Goal: Information Seeking & Learning: Learn about a topic

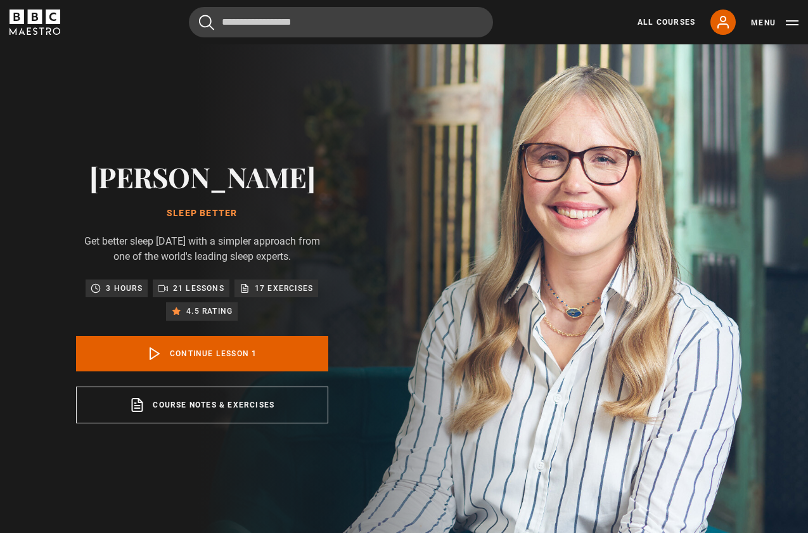
scroll to position [542, 0]
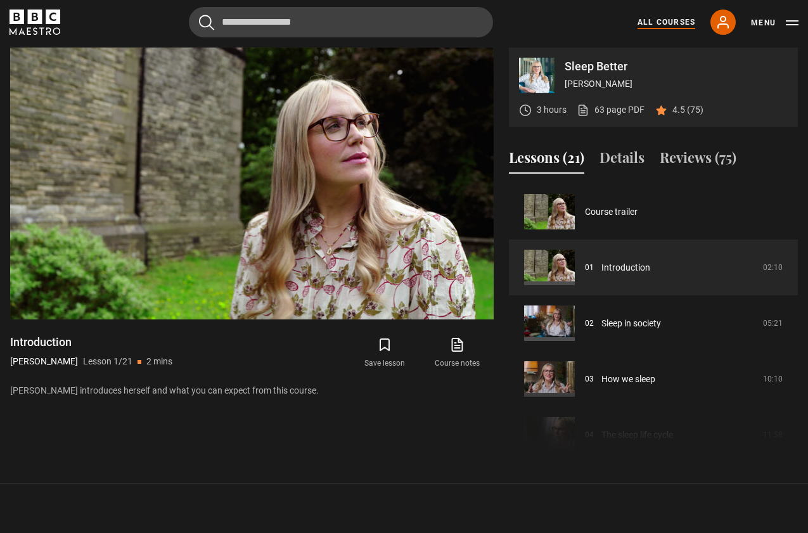
click at [665, 20] on link "All Courses" at bounding box center [666, 21] width 58 height 11
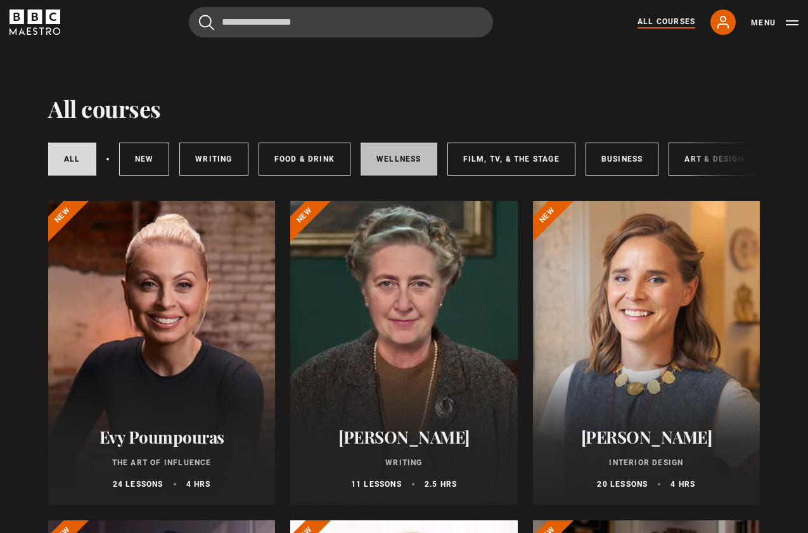
click at [402, 152] on link "Wellness" at bounding box center [398, 159] width 77 height 33
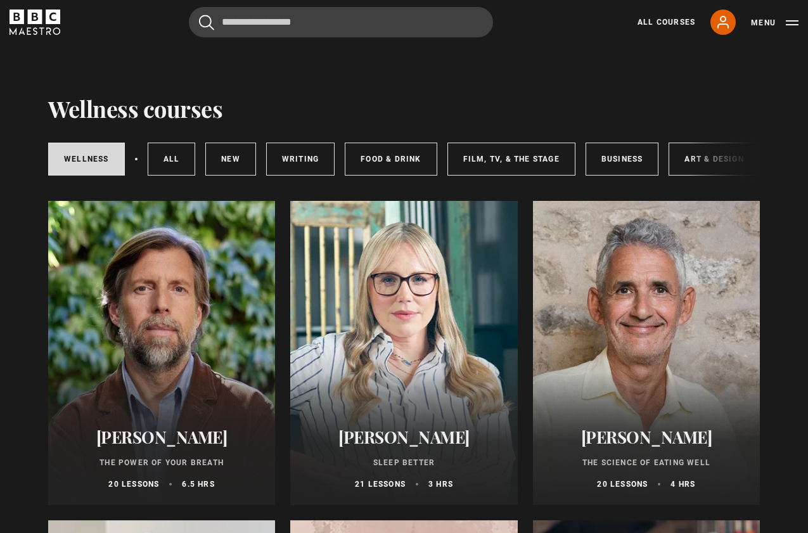
click at [717, 166] on div "Wellness All courses New courses Writing Food & Drink Film, TV, & The Stage Bus…" at bounding box center [403, 158] width 711 height 43
click at [708, 157] on div "Wellness All courses New courses Writing Food & Drink Film, TV, & The Stage Bus…" at bounding box center [403, 158] width 711 height 43
click at [691, 155] on div "Wellness All courses New courses Writing Food & Drink Film, TV, & The Stage Bus…" at bounding box center [403, 158] width 711 height 43
click at [691, 154] on div "Wellness All courses New courses Writing Food & Drink Film, TV, & The Stage Bus…" at bounding box center [403, 158] width 711 height 43
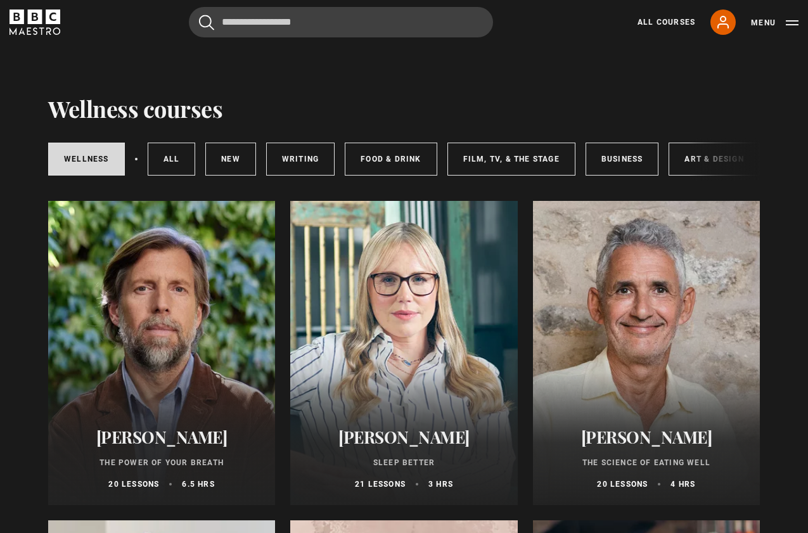
click at [691, 154] on div "Wellness All courses New courses Writing Food & Drink Film, TV, & The Stage Bus…" at bounding box center [403, 158] width 711 height 43
